Goal: Obtain resource: Obtain resource

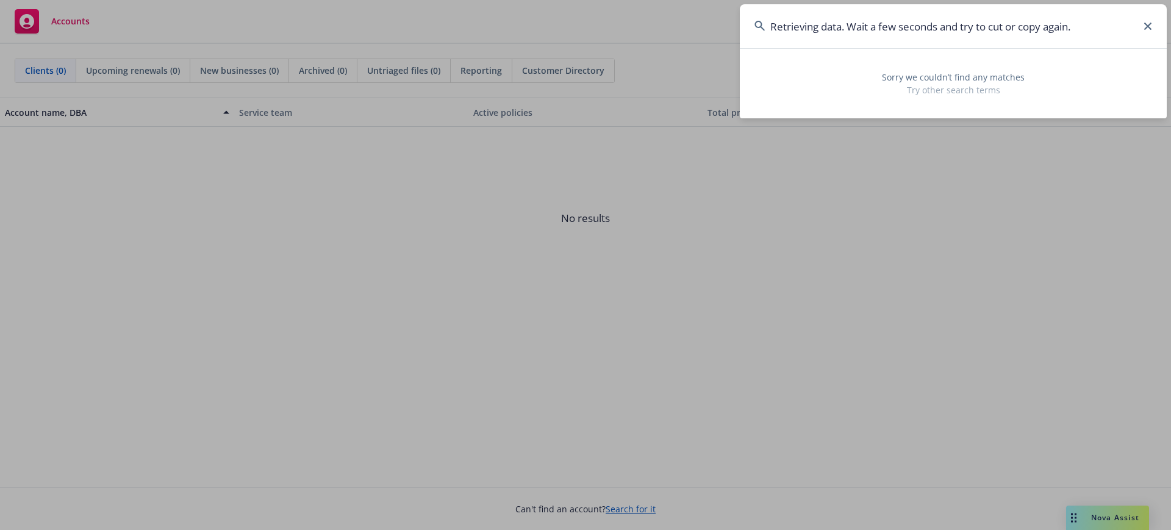
drag, startPoint x: 1094, startPoint y: 24, endPoint x: 409, endPoint y: 49, distance: 685.1
click at [409, 49] on div "Retrieving data. Wait a few seconds and try to cut or copy again. Sorry we coul…" at bounding box center [585, 265] width 1171 height 530
paste input "The Origin Way"
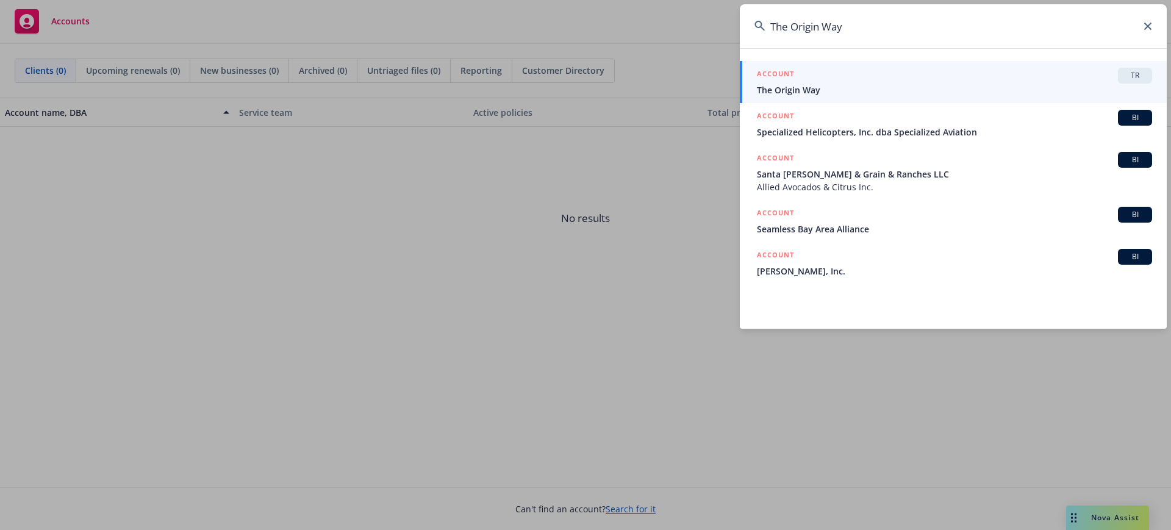
type input "The Origin Way"
drag, startPoint x: 1144, startPoint y: 77, endPoint x: 1156, endPoint y: 80, distance: 12.0
click at [1144, 77] on span "TR" at bounding box center [1135, 75] width 24 height 11
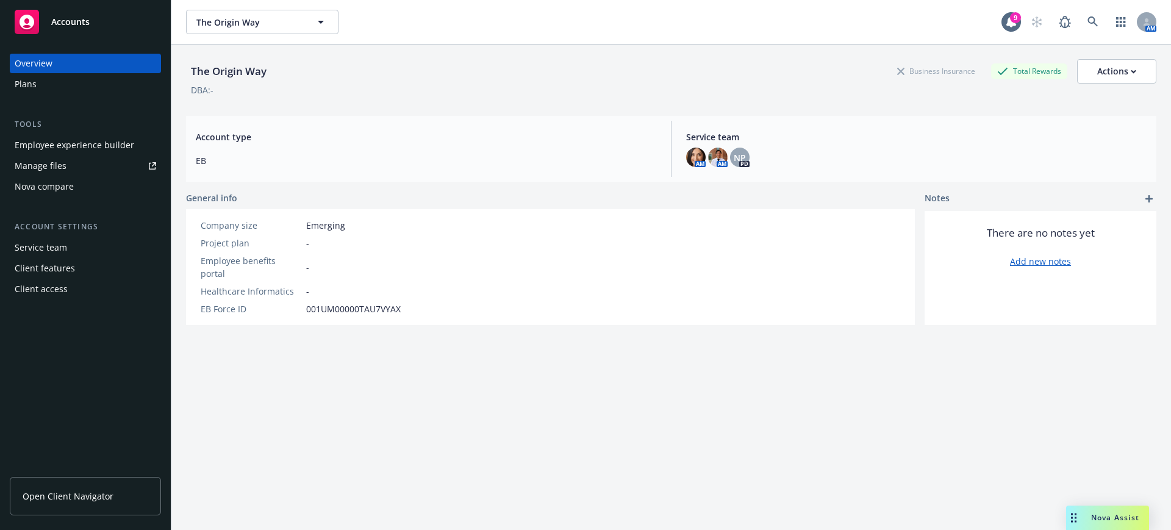
click at [46, 85] on div "Plans" at bounding box center [86, 84] width 142 height 20
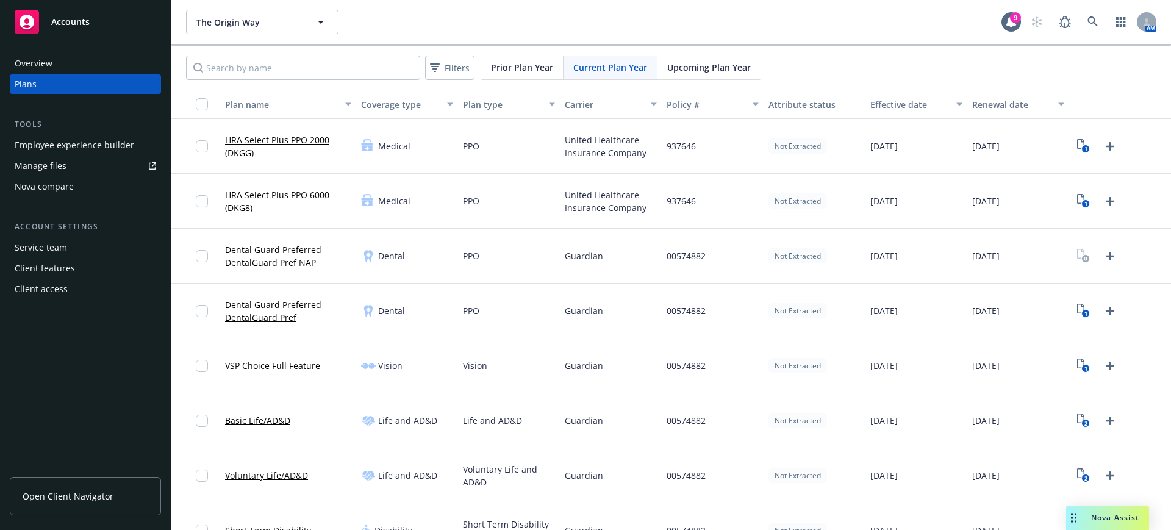
click at [722, 62] on span "Upcoming Plan Year" at bounding box center [709, 67] width 84 height 13
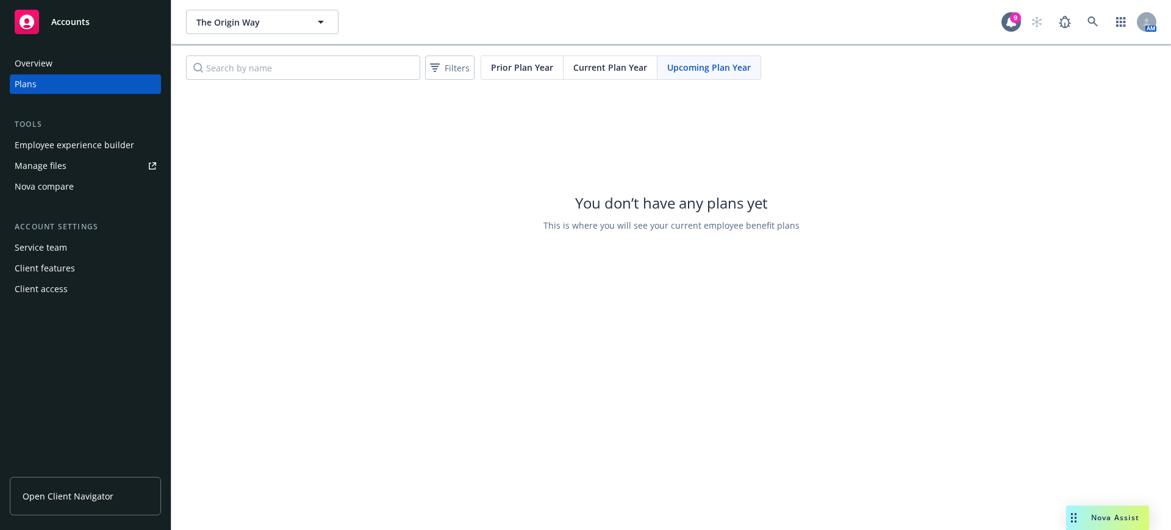
click at [646, 67] on div "Current Plan Year" at bounding box center [611, 67] width 94 height 23
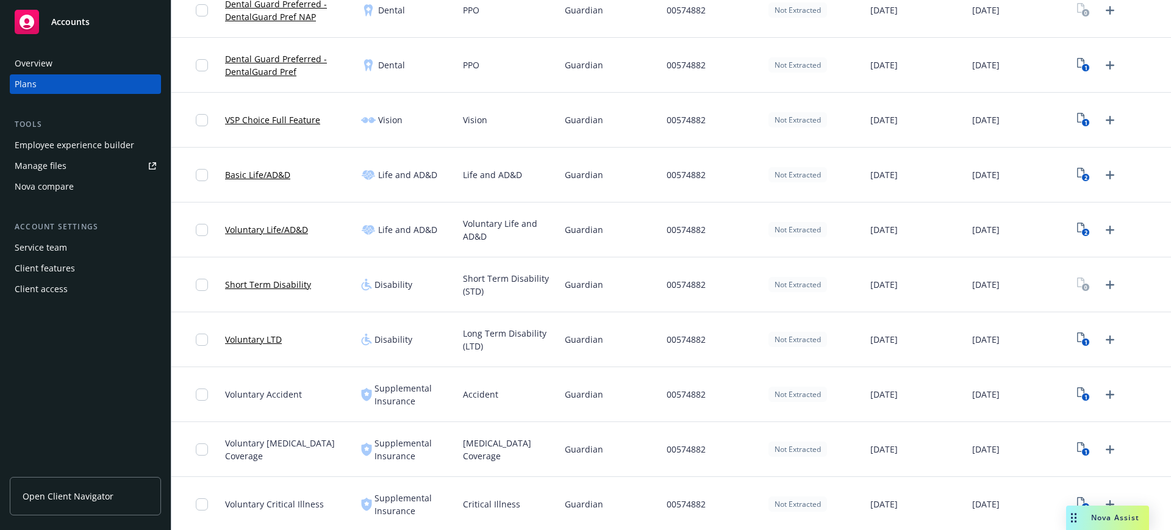
scroll to position [248, 0]
click at [1079, 391] on icon "1" at bounding box center [1084, 393] width 13 height 14
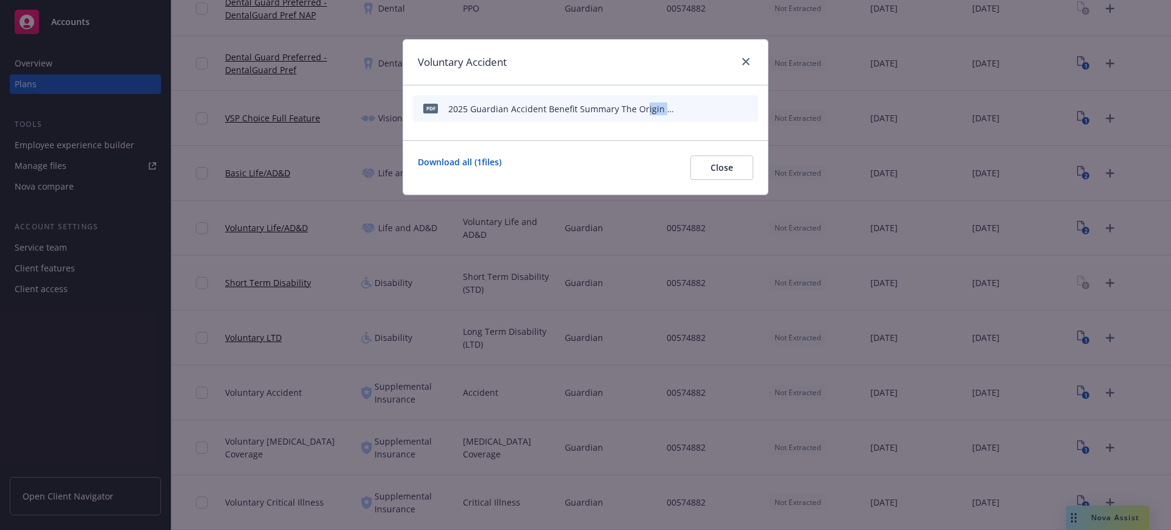
drag, startPoint x: 643, startPoint y: 109, endPoint x: 702, endPoint y: 110, distance: 59.2
click at [702, 110] on div "pdf 2025 Guardian Accident Benefit Summary The Origin Way.pdf" at bounding box center [585, 108] width 345 height 27
click at [724, 110] on icon "preview file" at bounding box center [728, 108] width 11 height 9
click at [750, 59] on link "close" at bounding box center [746, 61] width 15 height 15
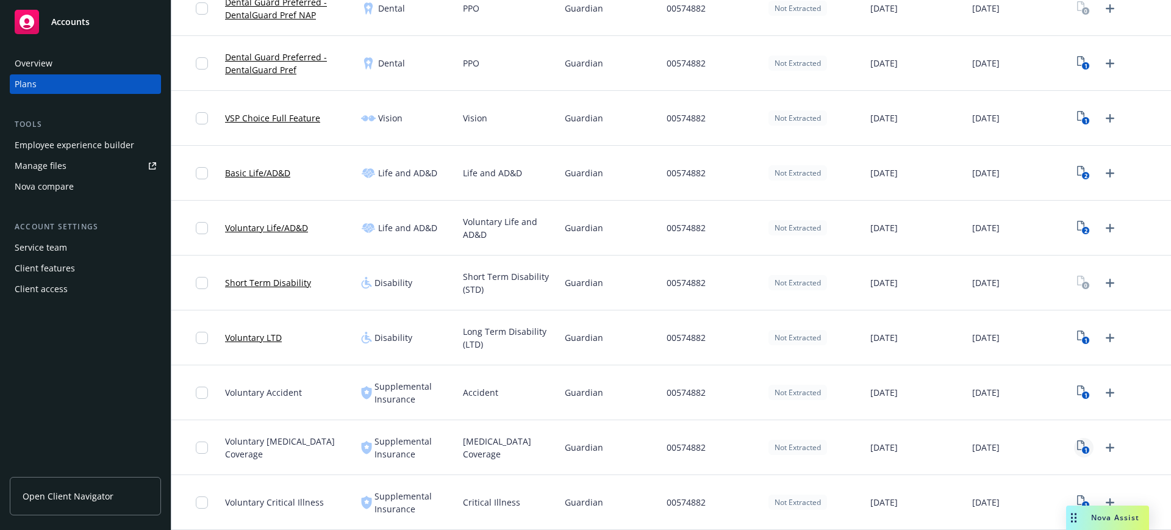
click at [1082, 450] on rect "View Plan Documents" at bounding box center [1086, 451] width 8 height 8
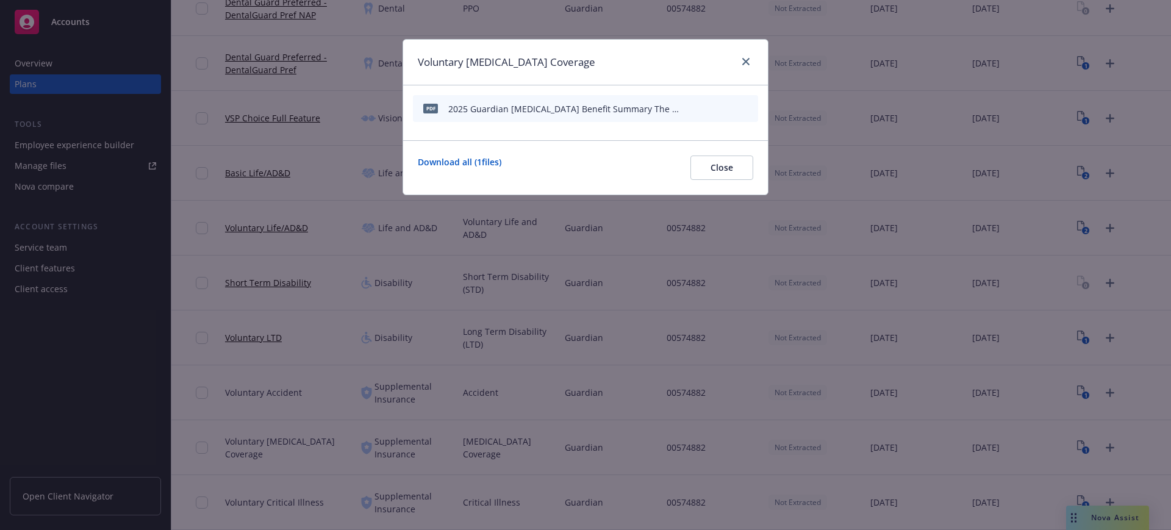
click at [732, 106] on icon "preview file" at bounding box center [727, 108] width 11 height 9
click at [752, 58] on link "close" at bounding box center [746, 61] width 15 height 15
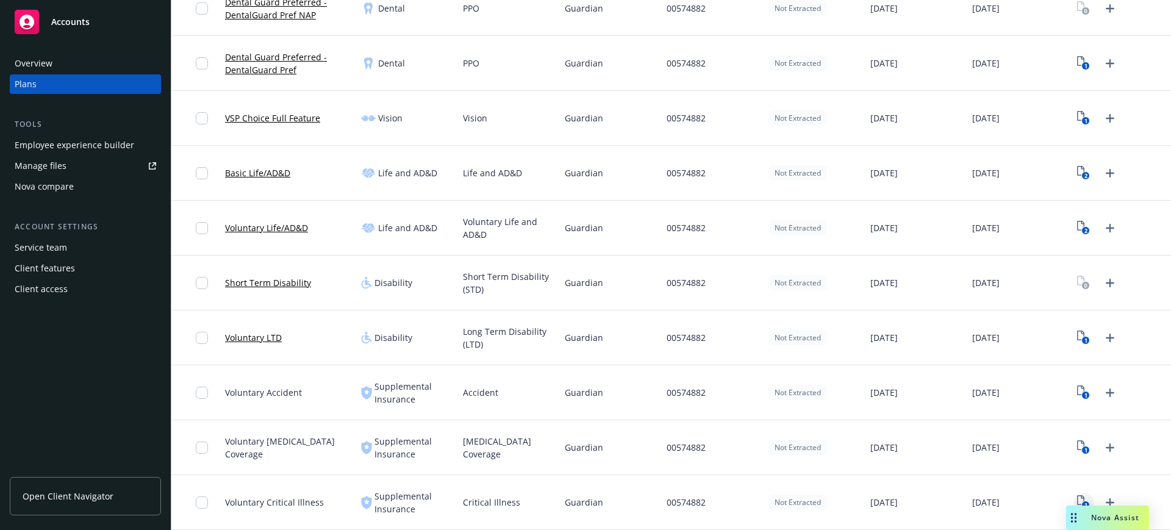
click at [1078, 498] on icon "View Plan Documents" at bounding box center [1081, 500] width 7 height 10
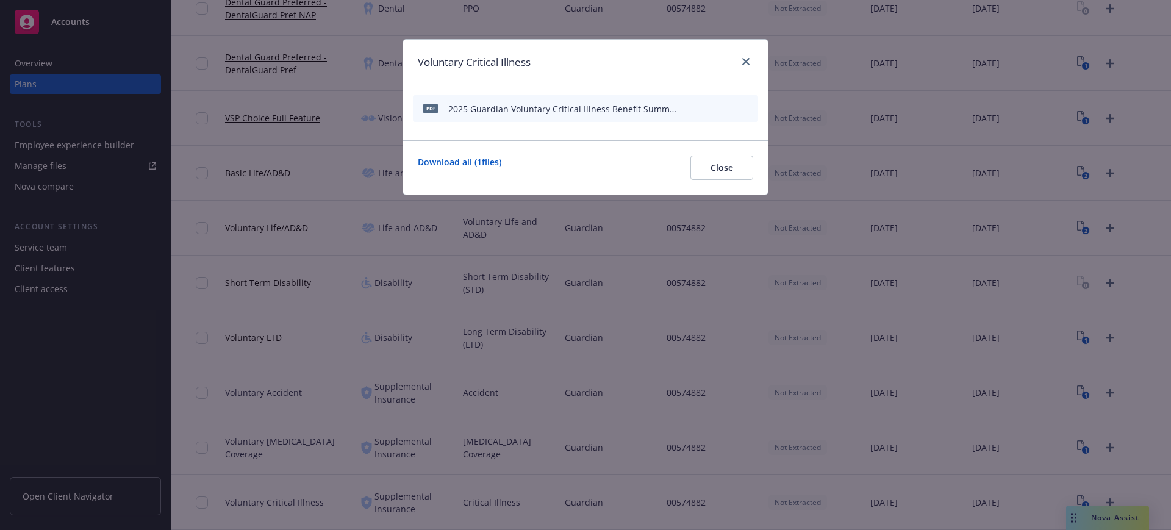
click at [726, 109] on icon "preview file" at bounding box center [727, 108] width 11 height 9
click at [740, 61] on link "close" at bounding box center [746, 61] width 15 height 15
